Goal: Transaction & Acquisition: Download file/media

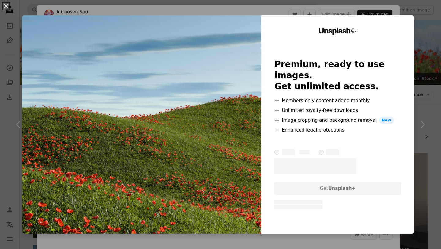
scroll to position [70, 0]
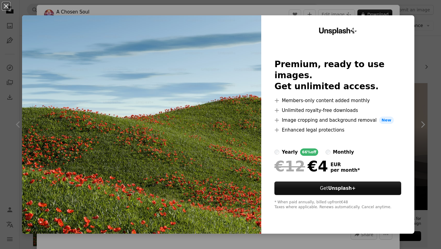
click at [415, 63] on div "Unsplash+ Premium, ready to use images. Get unlimited access. A plus sign Membe…" at bounding box center [337, 124] width 153 height 218
click at [423, 29] on div "An X shape Unsplash+ Premium, ready to use images. Get unlimited access. A plus…" at bounding box center [220, 124] width 441 height 249
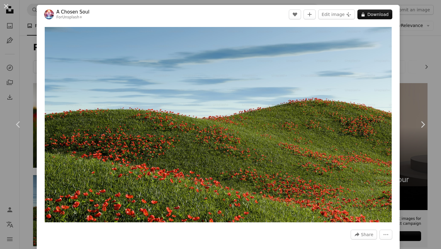
click at [417, 72] on div "An X shape Chevron left Chevron right A Chosen Soul For Unsplash+ A heart A plu…" at bounding box center [220, 124] width 441 height 249
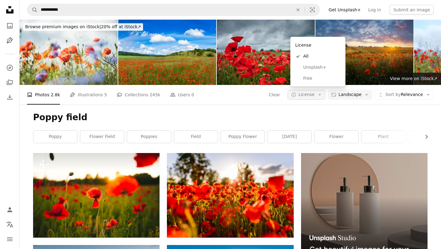
click at [320, 92] on icon "Arrow down" at bounding box center [320, 95] width 6 height 6
click at [310, 84] on link "Free" at bounding box center [318, 78] width 50 height 11
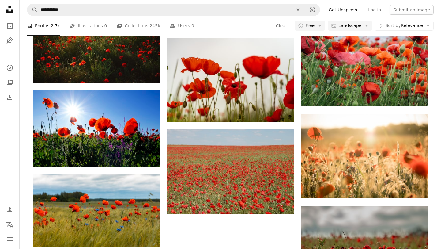
scroll to position [502, 0]
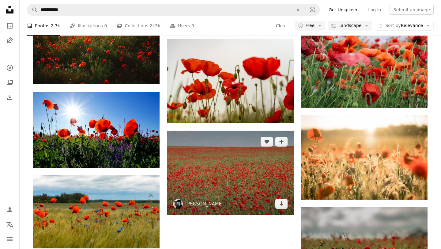
click at [237, 131] on img at bounding box center [230, 173] width 127 height 84
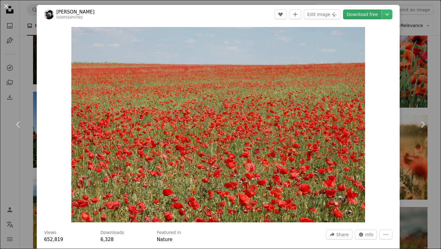
click at [368, 16] on link "Download free" at bounding box center [362, 15] width 39 height 10
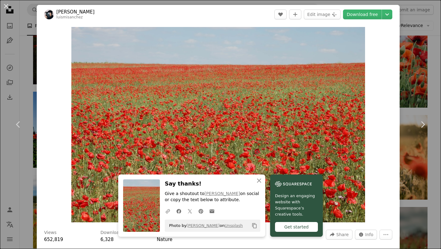
click at [384, 51] on div "Zoom in" at bounding box center [218, 124] width 363 height 201
click at [407, 71] on div "An X shape Chevron left Chevron right An X shape Close Say thanks! Give a shout…" at bounding box center [220, 124] width 441 height 249
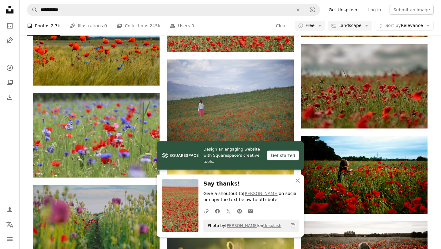
scroll to position [665, 0]
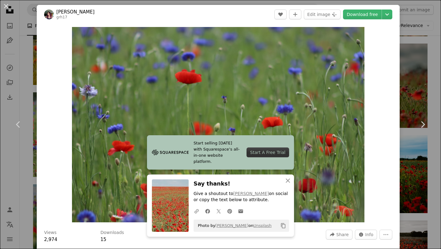
click at [405, 82] on div "An X shape Chevron left Chevron right Start selling [DATE] with Squarespace’s a…" at bounding box center [220, 124] width 441 height 249
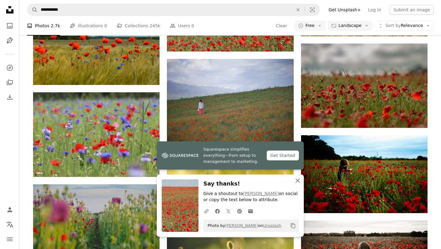
click at [297, 179] on icon "An X shape" at bounding box center [297, 180] width 7 height 7
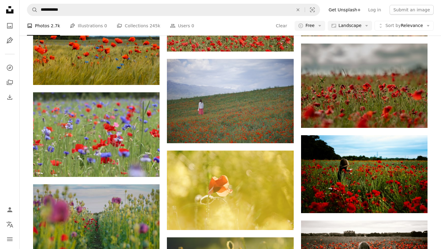
scroll to position [700, 0]
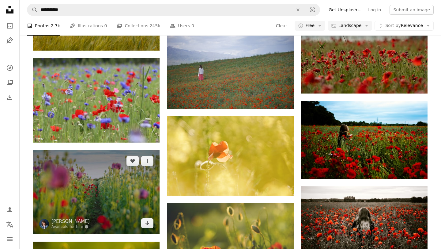
click at [132, 150] on img at bounding box center [96, 192] width 127 height 84
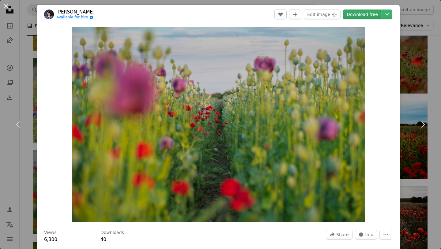
click at [370, 17] on link "Download free" at bounding box center [362, 15] width 39 height 10
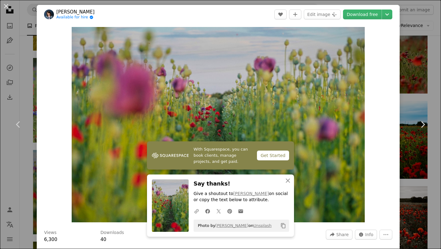
click at [441, 90] on div "An X shape Chevron left Chevron right With Squarespace, you can book clients, m…" at bounding box center [220, 124] width 441 height 249
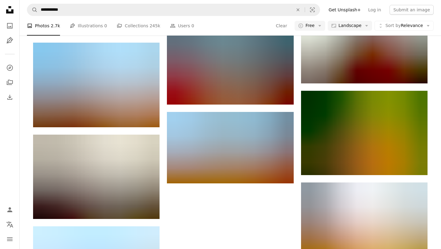
scroll to position [1236, 0]
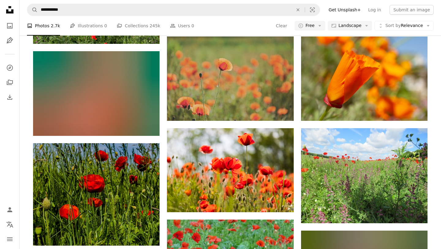
scroll to position [2942, 0]
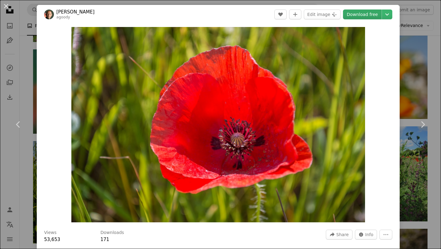
click at [365, 19] on link "Download free" at bounding box center [362, 15] width 39 height 10
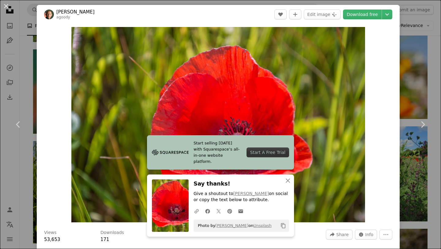
click at [422, 34] on div "An X shape Chevron left Chevron right Start selling [DATE] with Squarespace’s a…" at bounding box center [220, 124] width 441 height 249
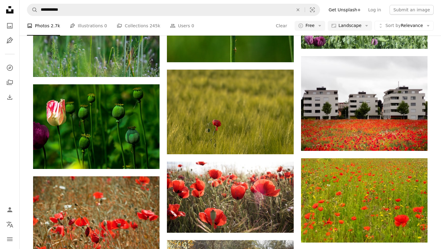
scroll to position [4724, 0]
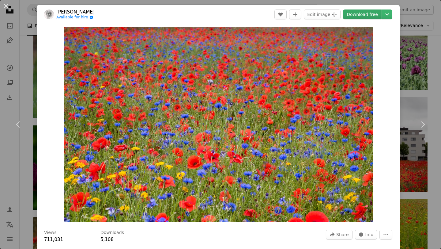
click at [360, 16] on link "Download free" at bounding box center [362, 15] width 39 height 10
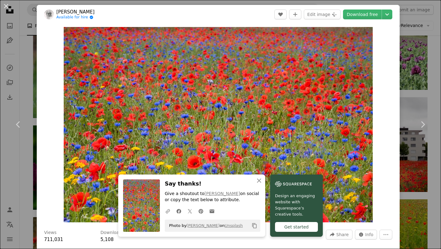
click at [428, 94] on div "An X shape Chevron left Chevron right An X shape Close Say thanks! Give a shout…" at bounding box center [220, 124] width 441 height 249
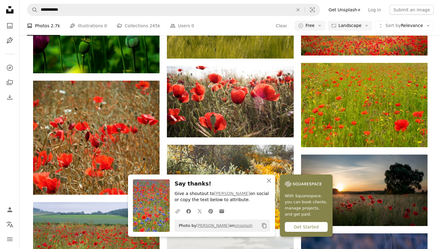
scroll to position [4880, 0]
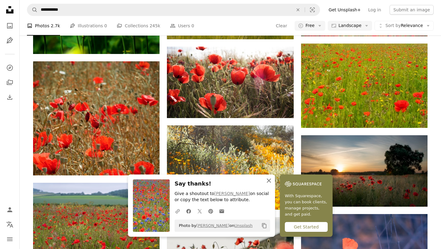
click at [273, 181] on icon "An X shape" at bounding box center [268, 180] width 7 height 7
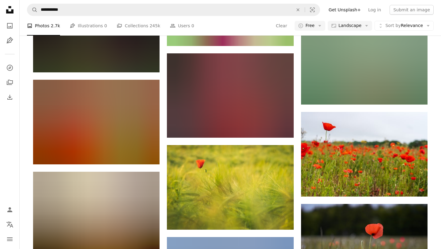
scroll to position [5812, 0]
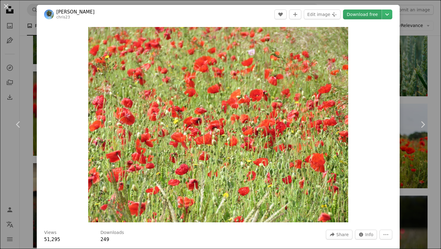
click at [367, 14] on link "Download free" at bounding box center [362, 15] width 39 height 10
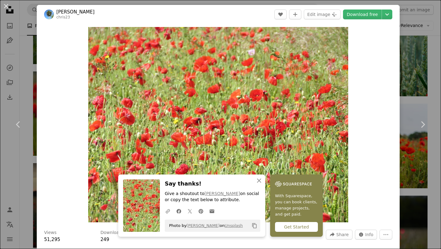
click at [431, 59] on div "An X shape Chevron left Chevron right An X shape Close Say thanks! Give a shout…" at bounding box center [220, 124] width 441 height 249
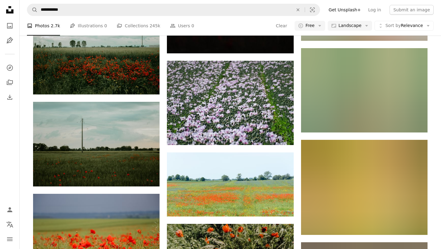
scroll to position [9226, 0]
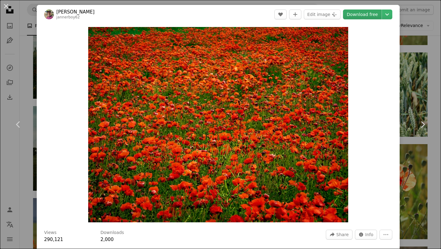
click at [368, 16] on link "Download free" at bounding box center [362, 15] width 39 height 10
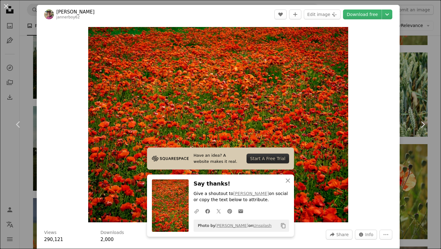
click at [437, 48] on div "An X shape Chevron left Chevron right Have an idea? A website makes it real. St…" at bounding box center [220, 124] width 441 height 249
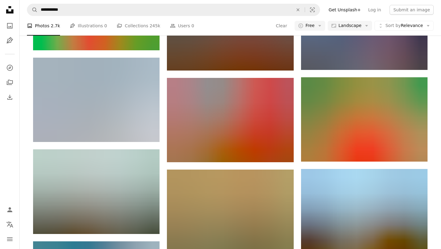
scroll to position [10754, 0]
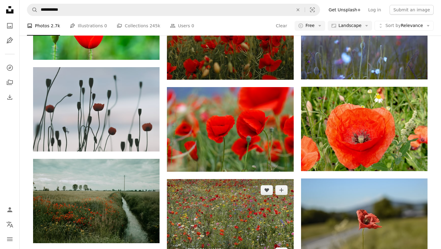
click at [280, 179] on img at bounding box center [230, 221] width 127 height 84
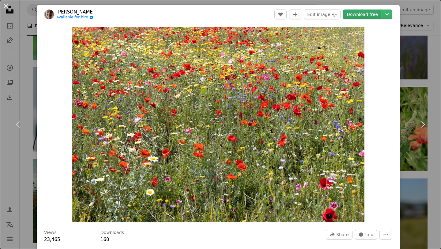
click at [367, 12] on link "Download free" at bounding box center [362, 15] width 39 height 10
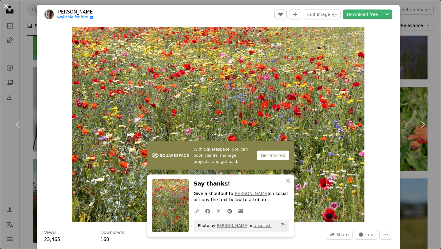
click at [416, 72] on div "An X shape Chevron left Chevron right With Squarespace, you can book clients, m…" at bounding box center [220, 124] width 441 height 249
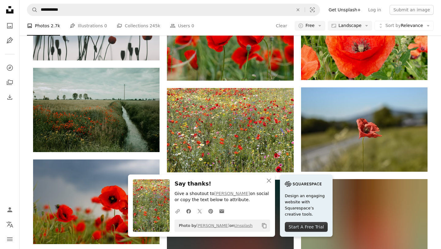
scroll to position [10846, 0]
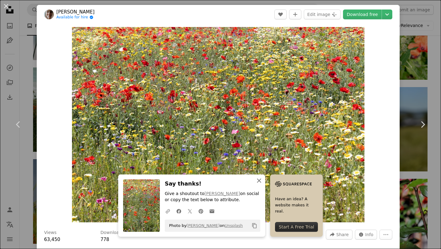
click at [263, 181] on icon "An X shape" at bounding box center [259, 180] width 7 height 7
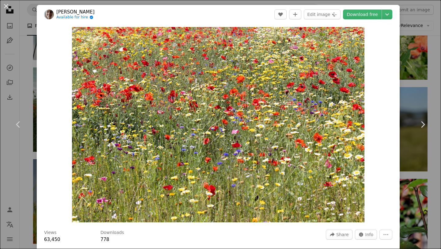
click at [365, 82] on img "Zoom in on this image" at bounding box center [218, 124] width 293 height 195
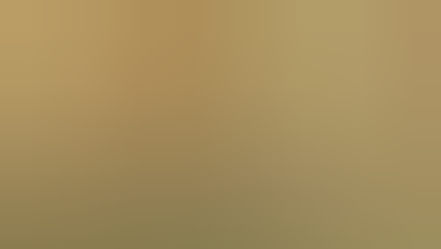
scroll to position [23, 0]
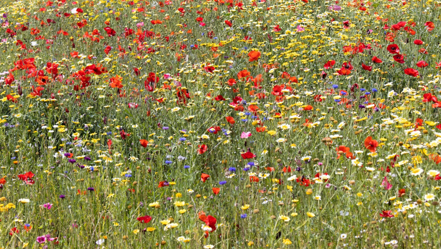
click at [362, 72] on img "Zoom out on this image" at bounding box center [221, 124] width 442 height 295
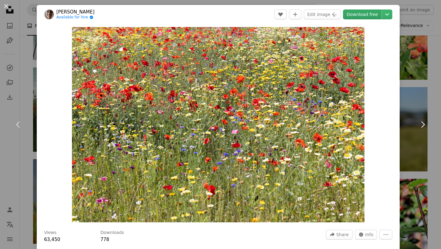
click at [368, 10] on link "Download free" at bounding box center [362, 15] width 39 height 10
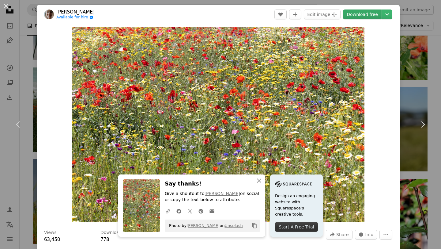
click at [376, 13] on link "Download free" at bounding box center [362, 15] width 39 height 10
click at [414, 40] on div "An X shape Chevron left Chevron right An X shape Close Say thanks! Give a shout…" at bounding box center [220, 124] width 441 height 249
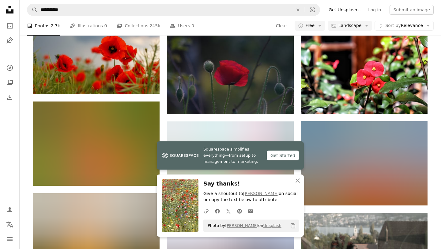
scroll to position [10996, 0]
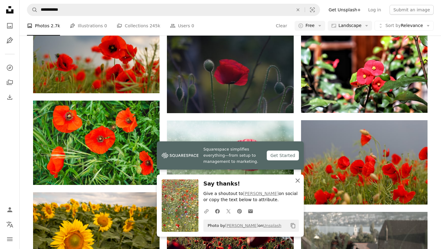
click at [296, 183] on icon "An X shape" at bounding box center [297, 180] width 7 height 7
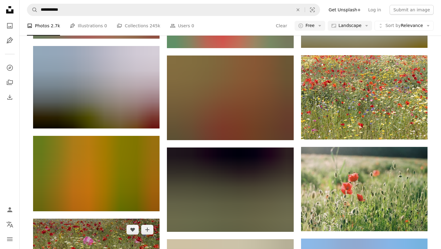
scroll to position [11260, 0]
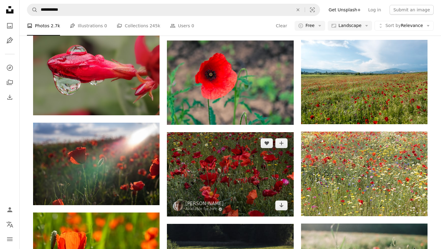
click at [245, 132] on img at bounding box center [230, 174] width 127 height 84
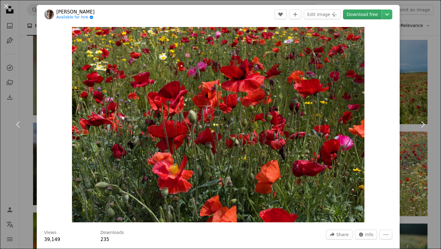
click at [372, 15] on link "Download free" at bounding box center [362, 15] width 39 height 10
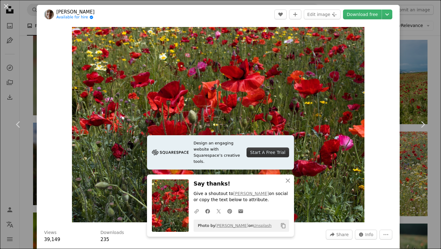
click at [425, 57] on div "An X shape Chevron left Chevron right Design an engaging website with Squarespa…" at bounding box center [220, 124] width 441 height 249
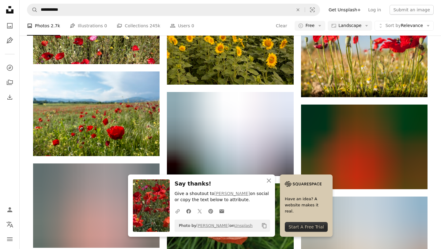
scroll to position [11578, 0]
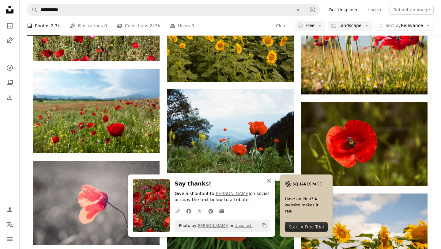
click at [271, 181] on icon "button" at bounding box center [269, 180] width 4 height 4
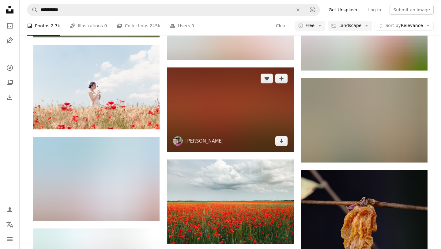
scroll to position [11879, 0]
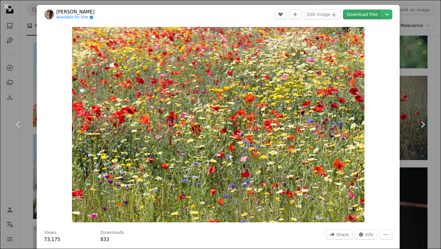
click at [358, 12] on link "Download free" at bounding box center [362, 15] width 39 height 10
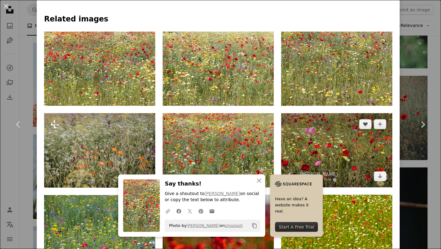
scroll to position [437, 0]
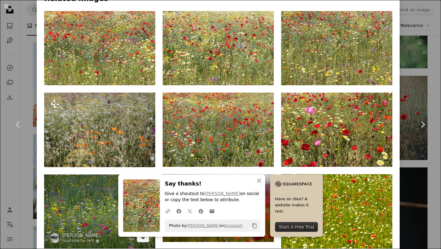
click at [142, 232] on link "Arrow pointing down" at bounding box center [143, 237] width 12 height 10
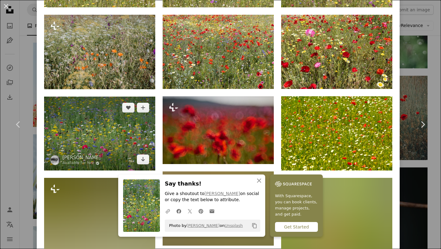
scroll to position [525, 0]
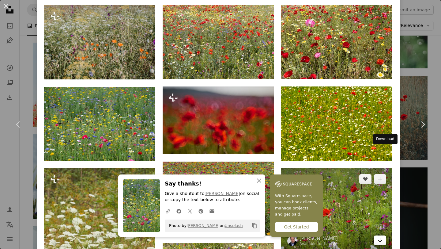
click at [383, 236] on icon "Arrow pointing down" at bounding box center [380, 239] width 5 height 7
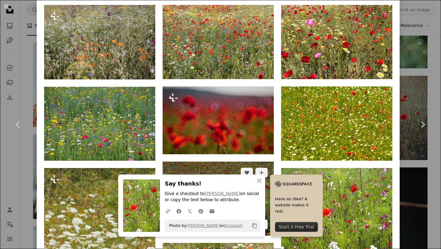
click at [263, 220] on icon "Arrow pointing down" at bounding box center [261, 223] width 5 height 7
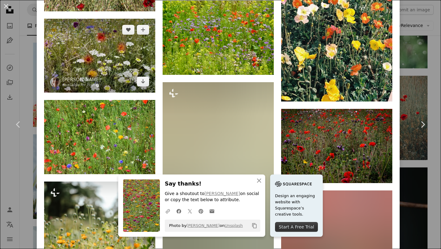
scroll to position [939, 0]
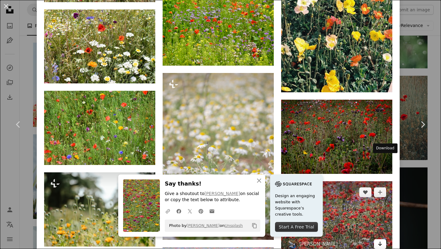
click at [383, 240] on icon "Arrow pointing down" at bounding box center [380, 243] width 5 height 7
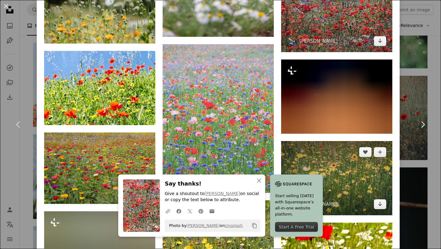
scroll to position [1144, 0]
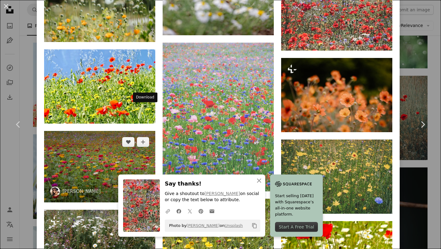
click at [142, 187] on icon "Arrow pointing down" at bounding box center [143, 190] width 5 height 7
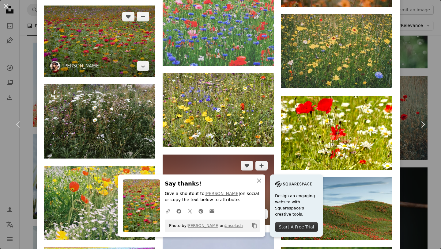
scroll to position [1275, 0]
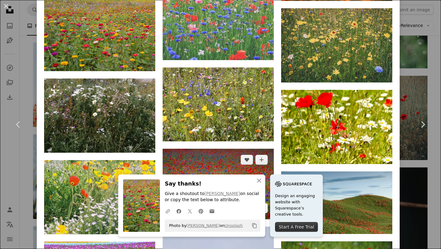
click at [264, 204] on icon "Arrow pointing down" at bounding box center [261, 207] width 5 height 7
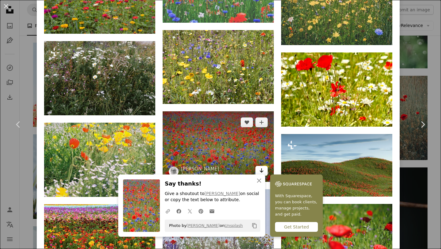
scroll to position [1292, 0]
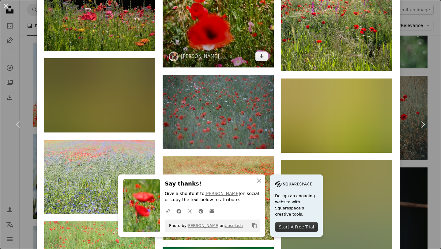
scroll to position [1707, 0]
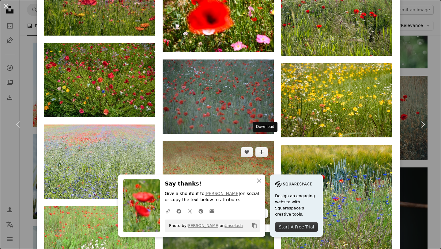
click at [263, 209] on icon "Arrow pointing down" at bounding box center [261, 212] width 5 height 7
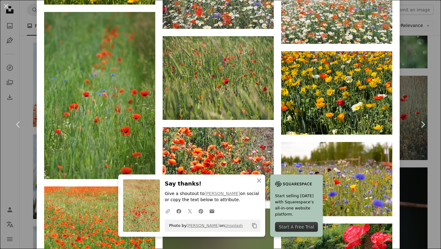
scroll to position [2230, 0]
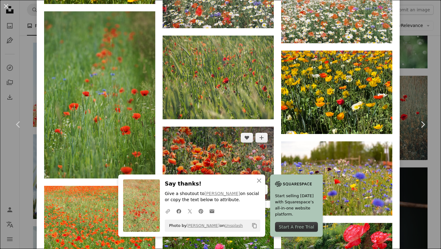
click at [263, 185] on icon "Arrow pointing down" at bounding box center [261, 188] width 5 height 7
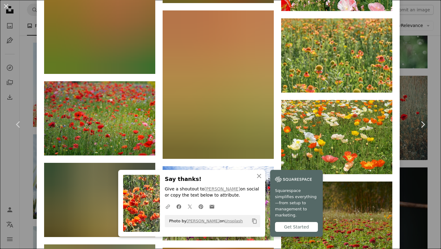
scroll to position [2589, 0]
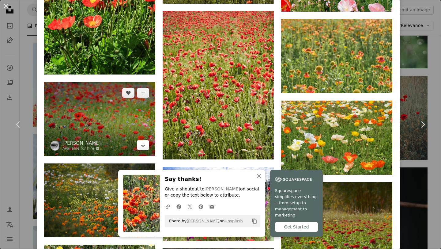
click at [143, 141] on icon "Arrow pointing down" at bounding box center [143, 144] width 5 height 7
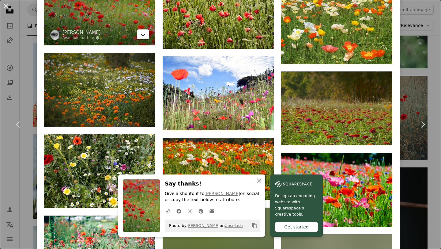
scroll to position [2702, 0]
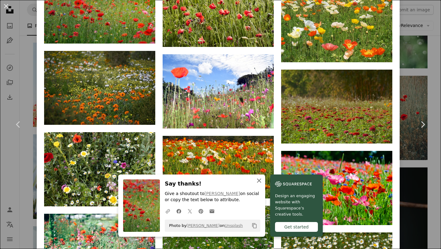
click at [263, 181] on icon "An X shape" at bounding box center [259, 180] width 7 height 7
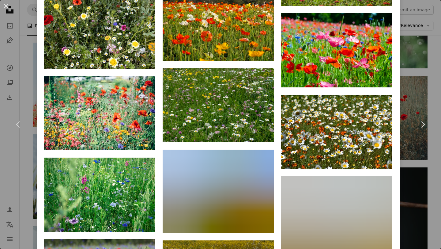
scroll to position [2842, 0]
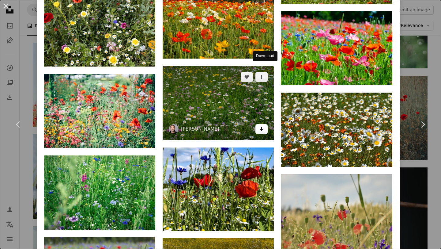
click at [264, 125] on icon "Arrow pointing down" at bounding box center [261, 128] width 5 height 7
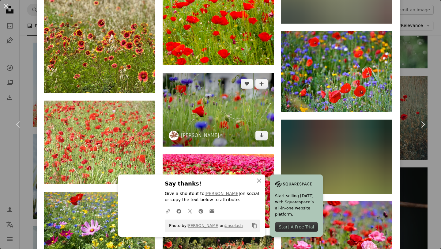
scroll to position [3416, 0]
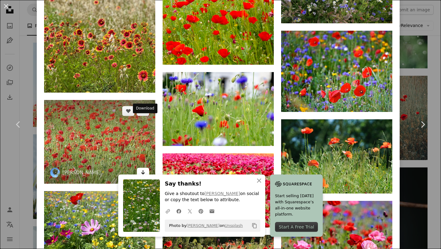
click at [144, 170] on icon "Download" at bounding box center [143, 172] width 4 height 4
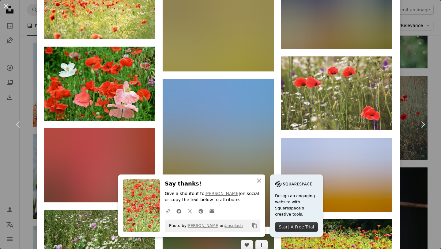
scroll to position [3811, 0]
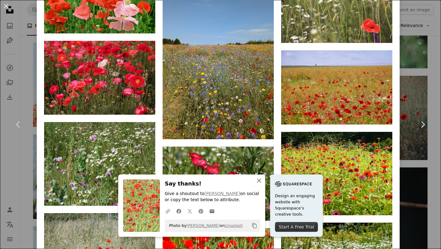
click at [261, 181] on icon "button" at bounding box center [259, 180] width 4 height 4
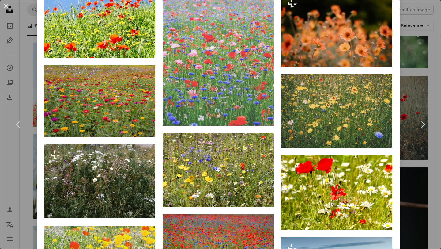
scroll to position [1200, 0]
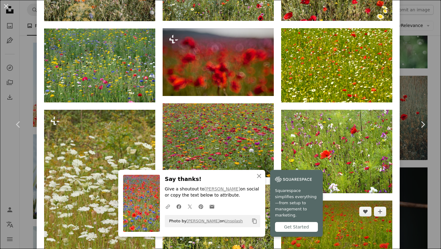
scroll to position [589, 0]
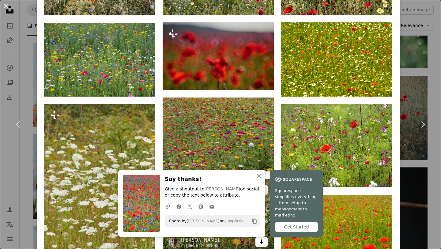
click at [260, 237] on link "Arrow pointing down" at bounding box center [262, 242] width 12 height 10
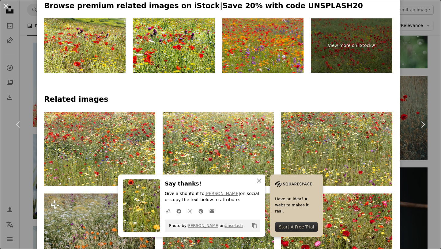
scroll to position [334, 0]
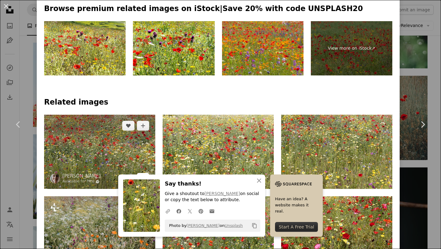
click at [144, 174] on icon "Arrow pointing down" at bounding box center [143, 177] width 5 height 7
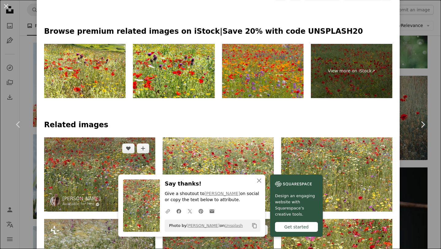
scroll to position [305, 0]
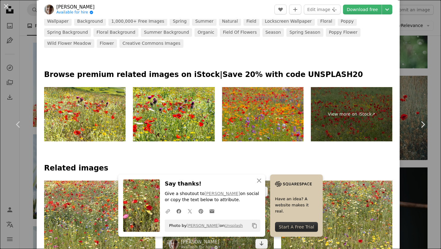
scroll to position [269, 0]
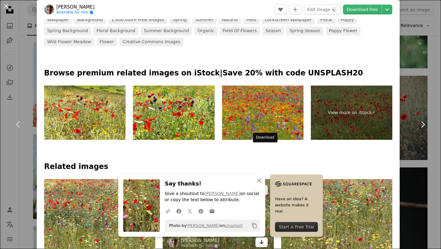
click at [264, 238] on icon "Arrow pointing down" at bounding box center [261, 241] width 5 height 7
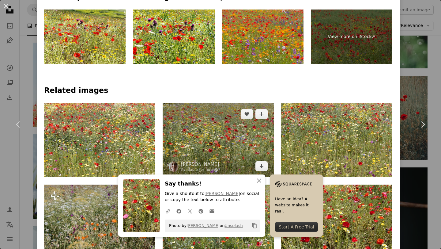
scroll to position [352, 0]
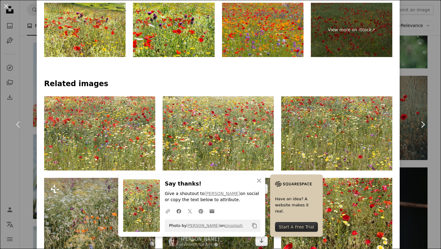
click at [221, 178] on img at bounding box center [218, 215] width 111 height 74
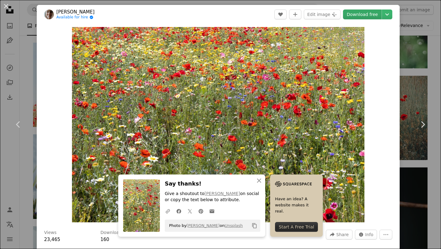
click at [362, 13] on link "Download free" at bounding box center [362, 15] width 39 height 10
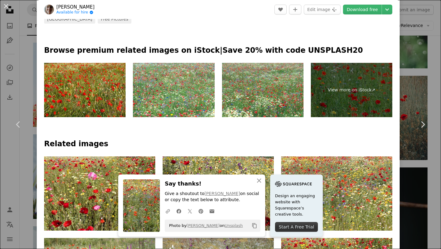
scroll to position [328, 0]
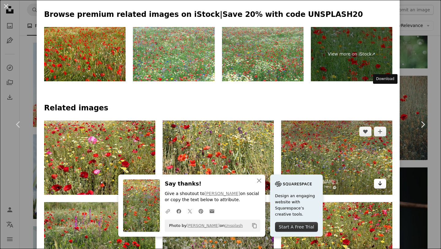
click at [387, 179] on link "Arrow pointing down" at bounding box center [380, 184] width 12 height 10
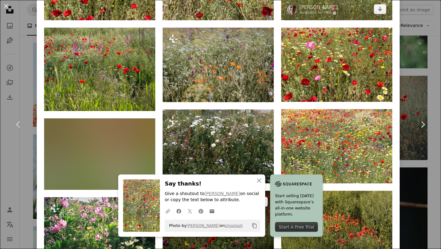
scroll to position [501, 0]
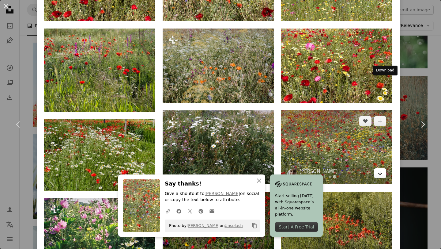
click at [383, 169] on icon "Arrow pointing down" at bounding box center [380, 172] width 5 height 7
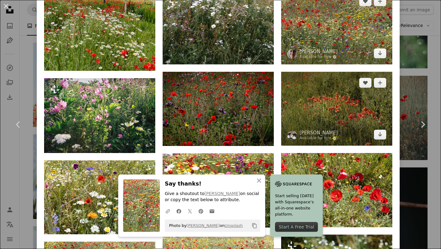
scroll to position [624, 0]
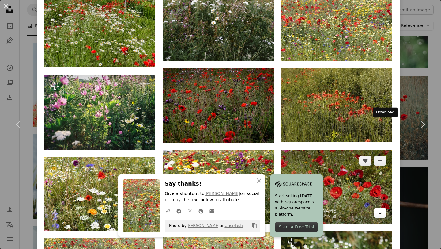
click at [383, 209] on icon "Arrow pointing down" at bounding box center [380, 212] width 5 height 7
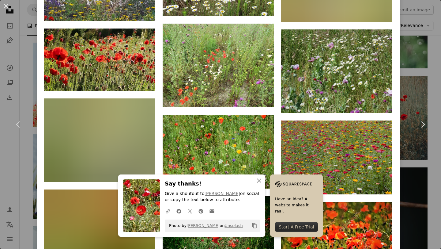
scroll to position [1251, 0]
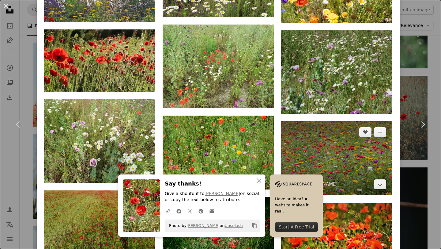
click at [342, 121] on img at bounding box center [336, 158] width 111 height 74
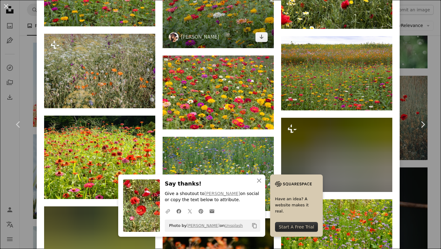
scroll to position [491, 0]
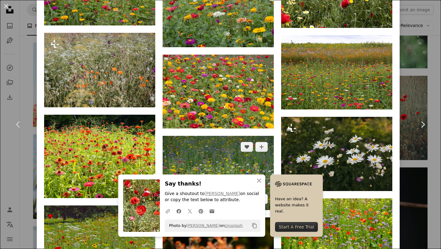
click at [263, 197] on icon "Download" at bounding box center [262, 199] width 4 height 4
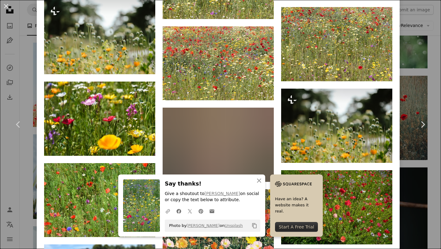
scroll to position [870, 0]
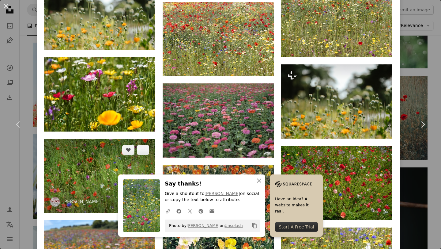
click at [143, 198] on icon "Arrow pointing down" at bounding box center [143, 201] width 5 height 7
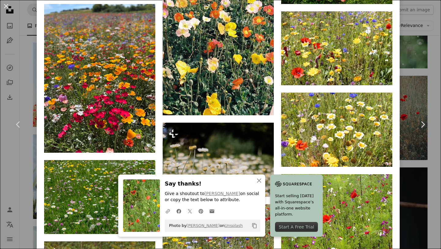
scroll to position [1134, 0]
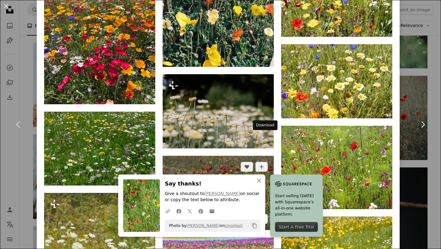
click at [264, 216] on icon "Download" at bounding box center [262, 218] width 4 height 4
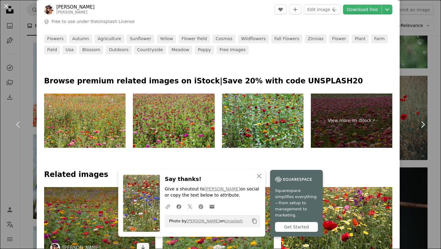
scroll to position [312, 0]
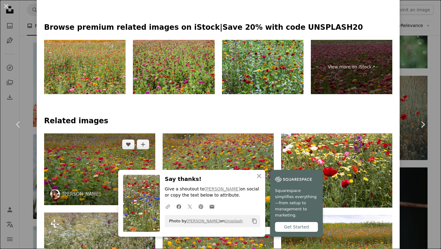
click at [142, 189] on link "Arrow pointing down" at bounding box center [143, 194] width 12 height 10
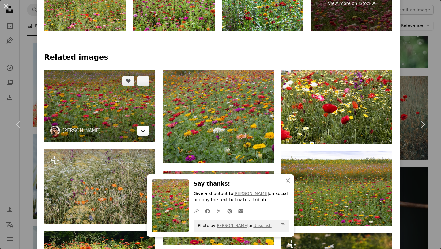
scroll to position [376, 0]
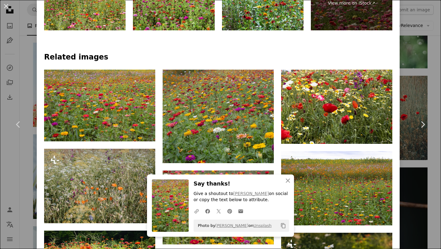
click at [424, 53] on div "An X shape Chevron left Chevron right An X shape Close Say thanks! Give a shout…" at bounding box center [220, 124] width 441 height 249
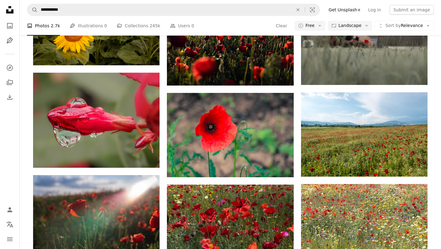
scroll to position [11190, 0]
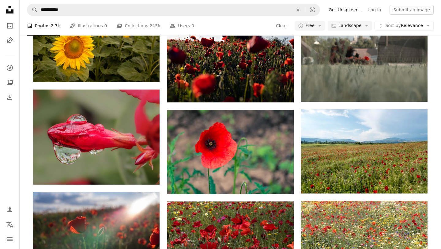
click at [192, 3] on nav "**********" at bounding box center [231, 10] width 422 height 20
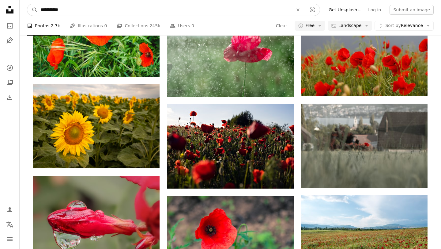
drag, startPoint x: 189, startPoint y: 10, endPoint x: 46, endPoint y: -12, distance: 145.4
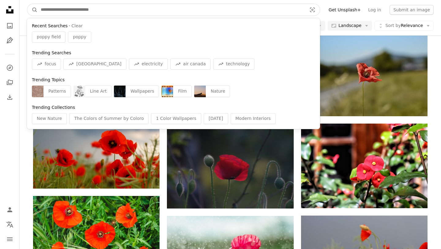
scroll to position [10900, 0]
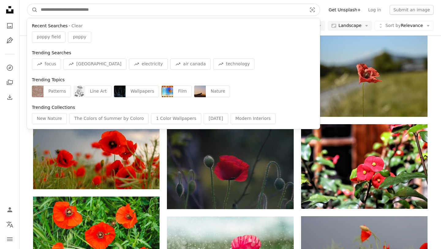
click at [83, 12] on input "Find visuals sitewide" at bounding box center [172, 10] width 268 height 12
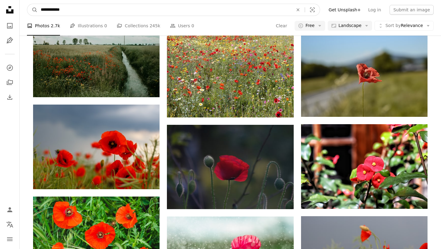
type input "**********"
click button "A magnifying glass" at bounding box center [32, 10] width 10 height 12
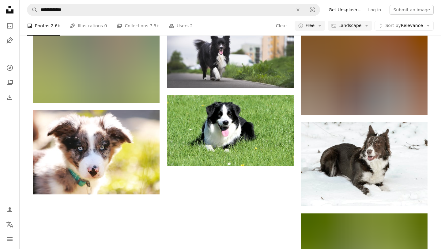
scroll to position [606, 0]
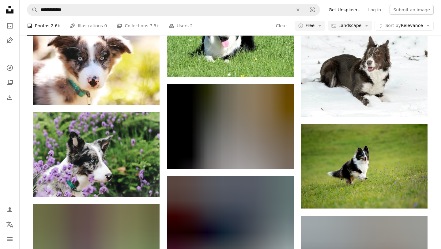
scroll to position [668, 0]
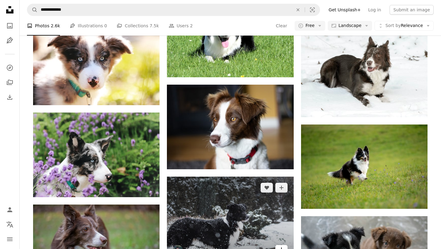
click at [282, 246] on icon "Arrow pointing down" at bounding box center [281, 249] width 5 height 7
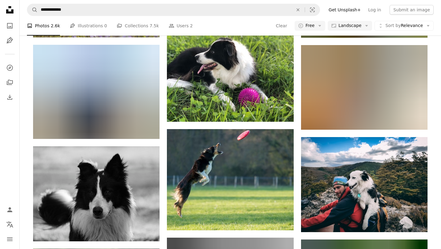
scroll to position [1285, 0]
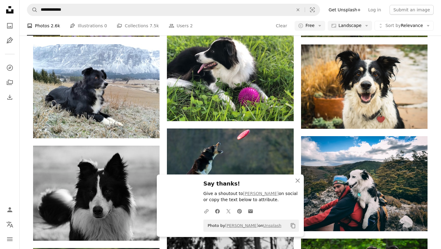
scroll to position [1332, 0]
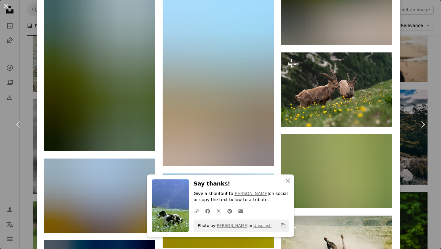
scroll to position [2498, 0]
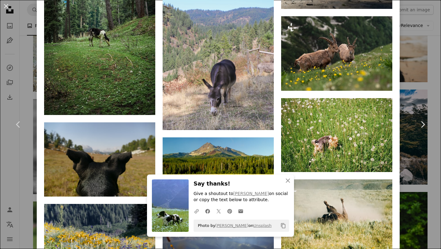
click at [428, 73] on div "An X shape Chevron left Chevron right An X shape Close Say thanks! Give a shout…" at bounding box center [220, 124] width 441 height 249
